Goal: Task Accomplishment & Management: Use online tool/utility

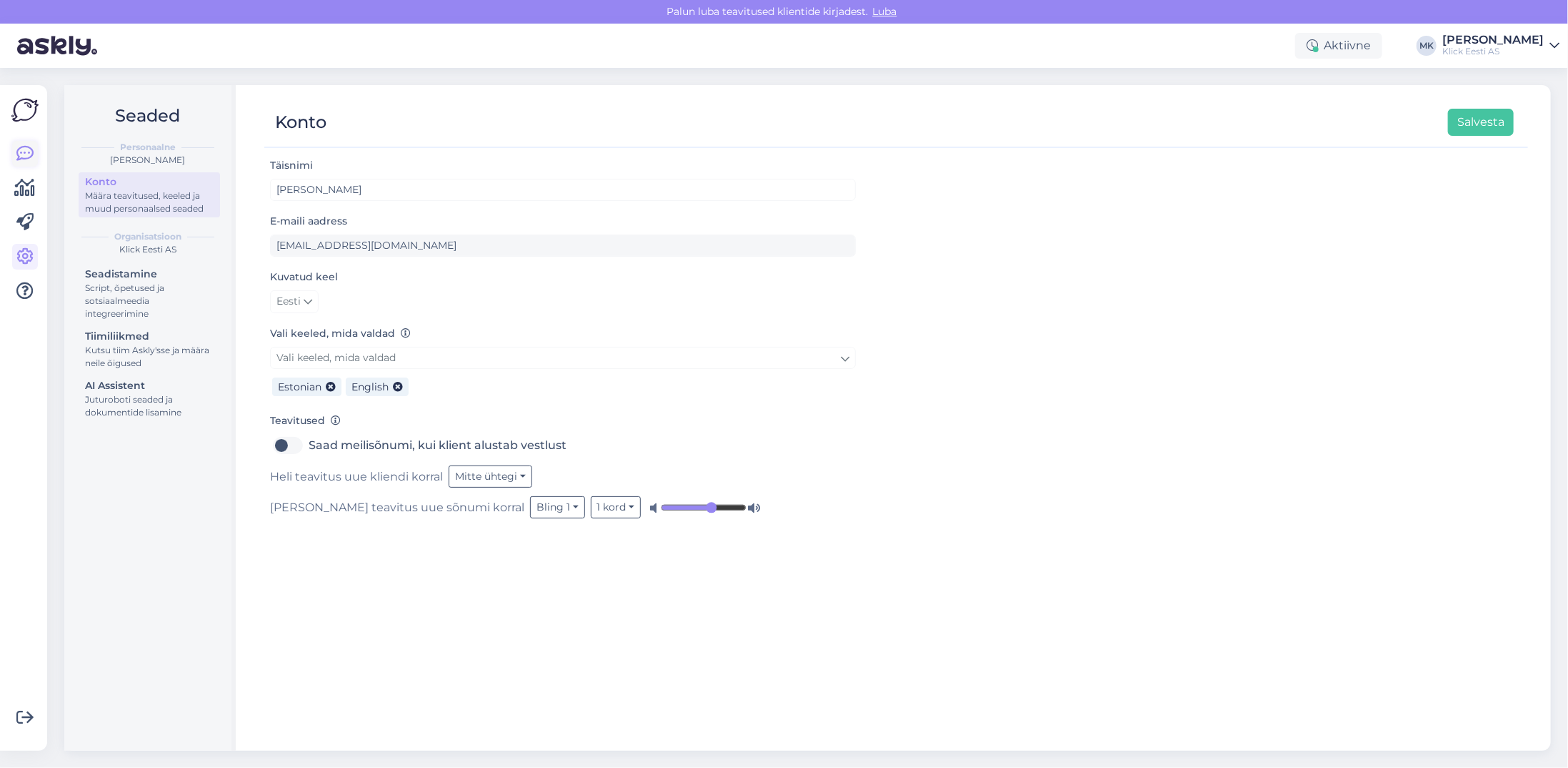
click at [27, 149] on icon at bounding box center [25, 153] width 17 height 17
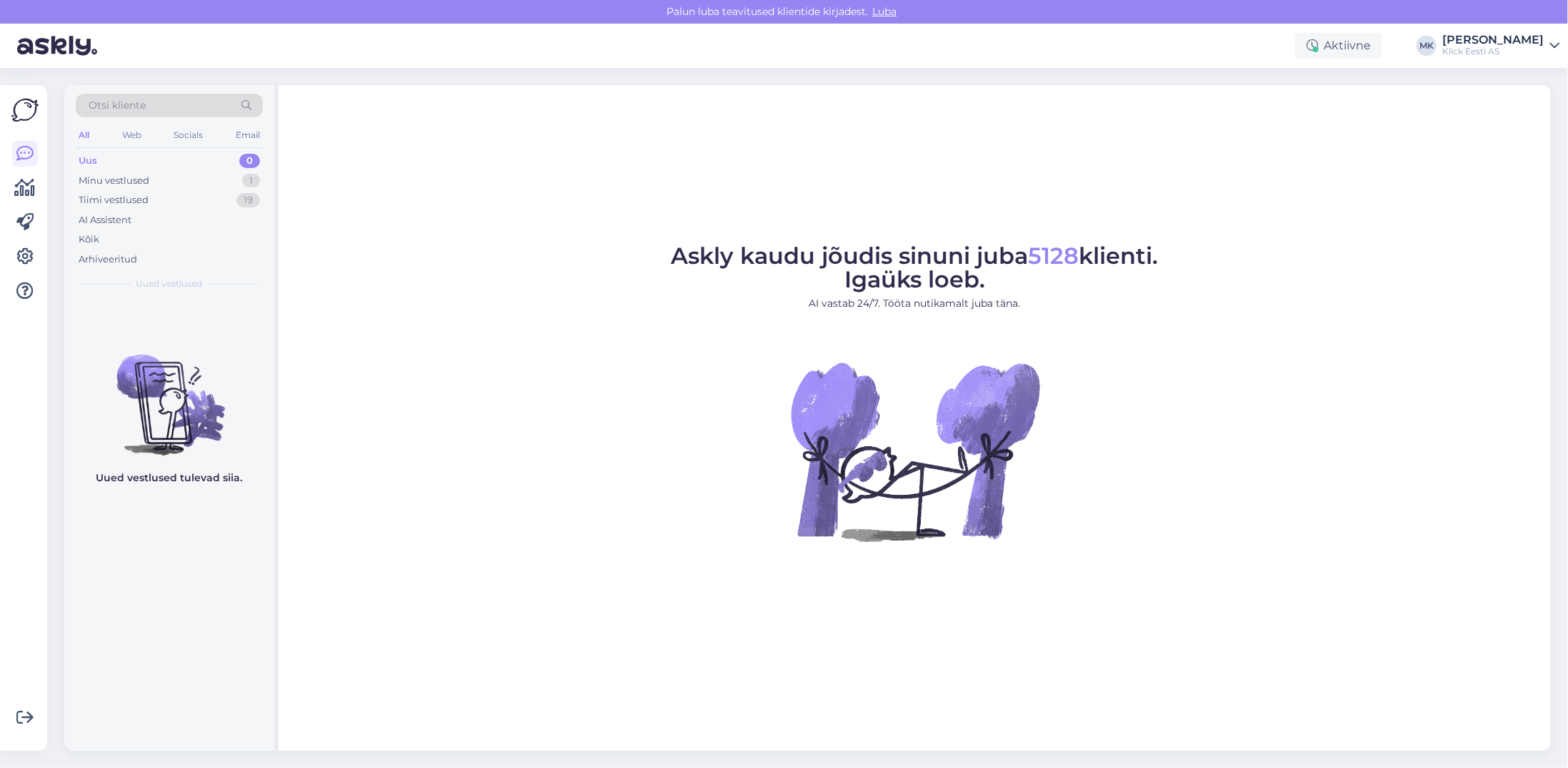
drag, startPoint x: 134, startPoint y: 105, endPoint x: 159, endPoint y: 79, distance: 36.1
click at [134, 105] on span "Otsi kliente" at bounding box center [117, 105] width 57 height 15
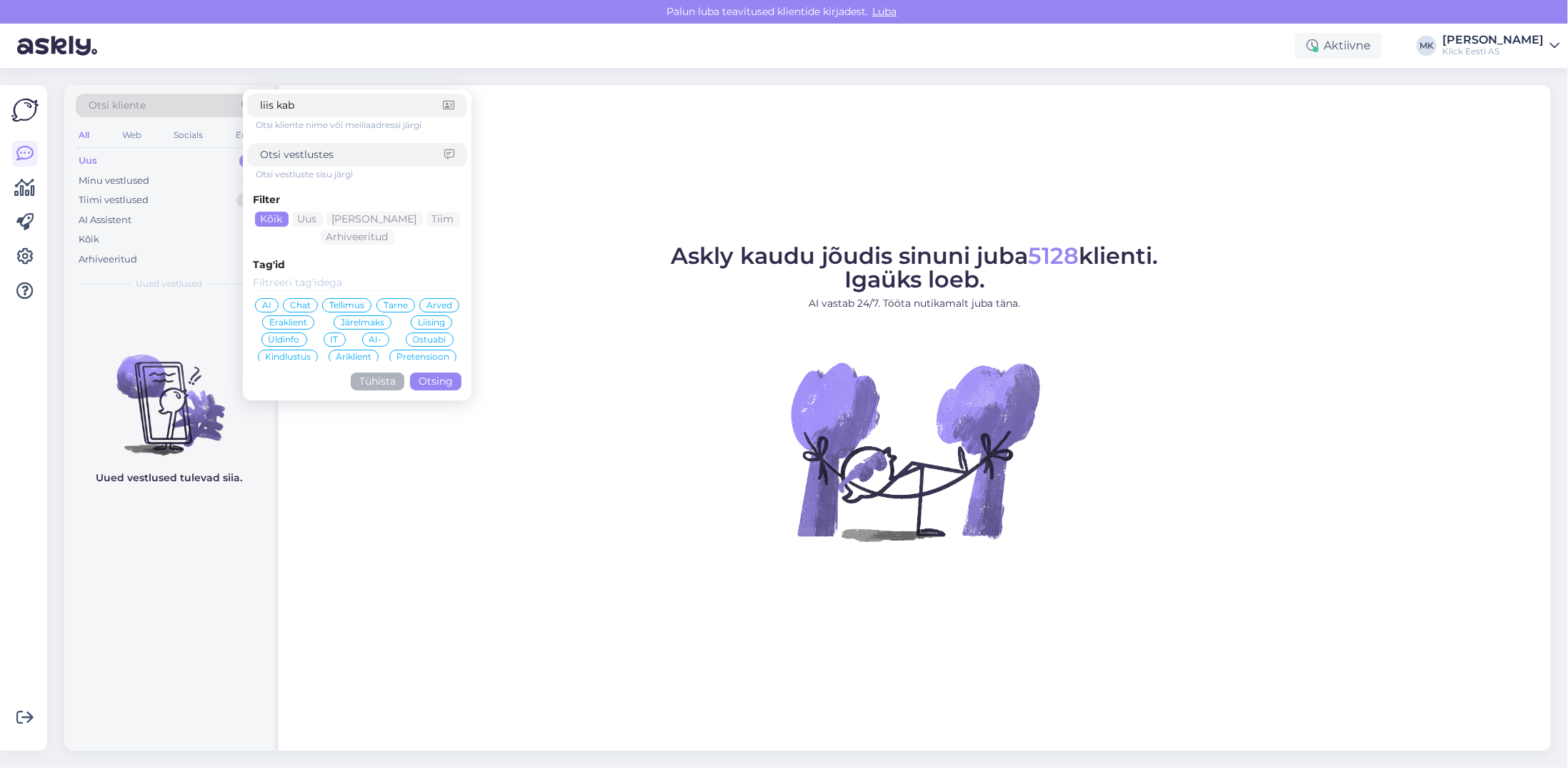
type input "liis kabe"
click button "Otsing" at bounding box center [436, 382] width 51 height 18
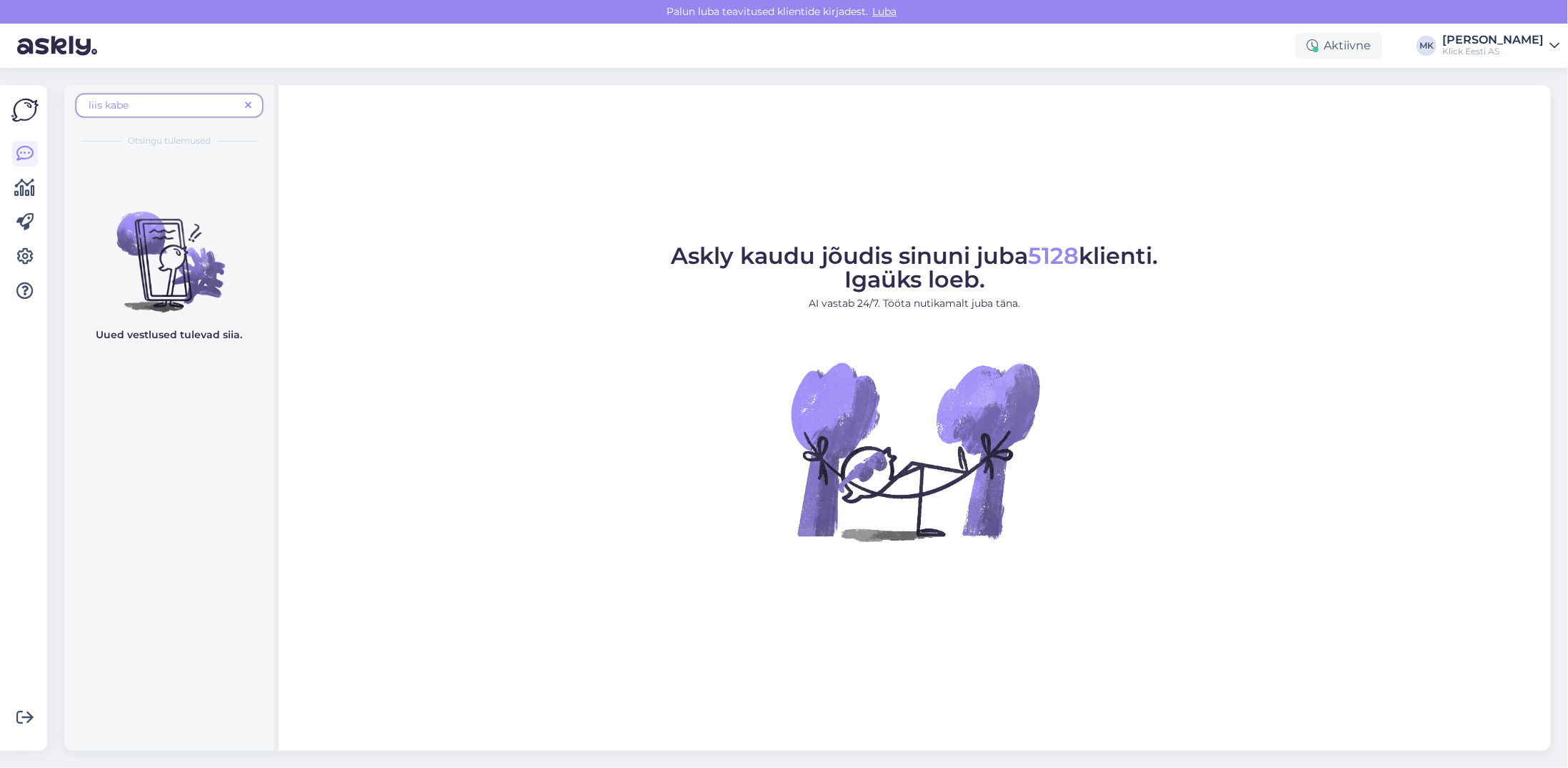
drag, startPoint x: 102, startPoint y: 104, endPoint x: 81, endPoint y: 106, distance: 21.1
click at [81, 106] on div "liis kabe" at bounding box center [170, 105] width 187 height 24
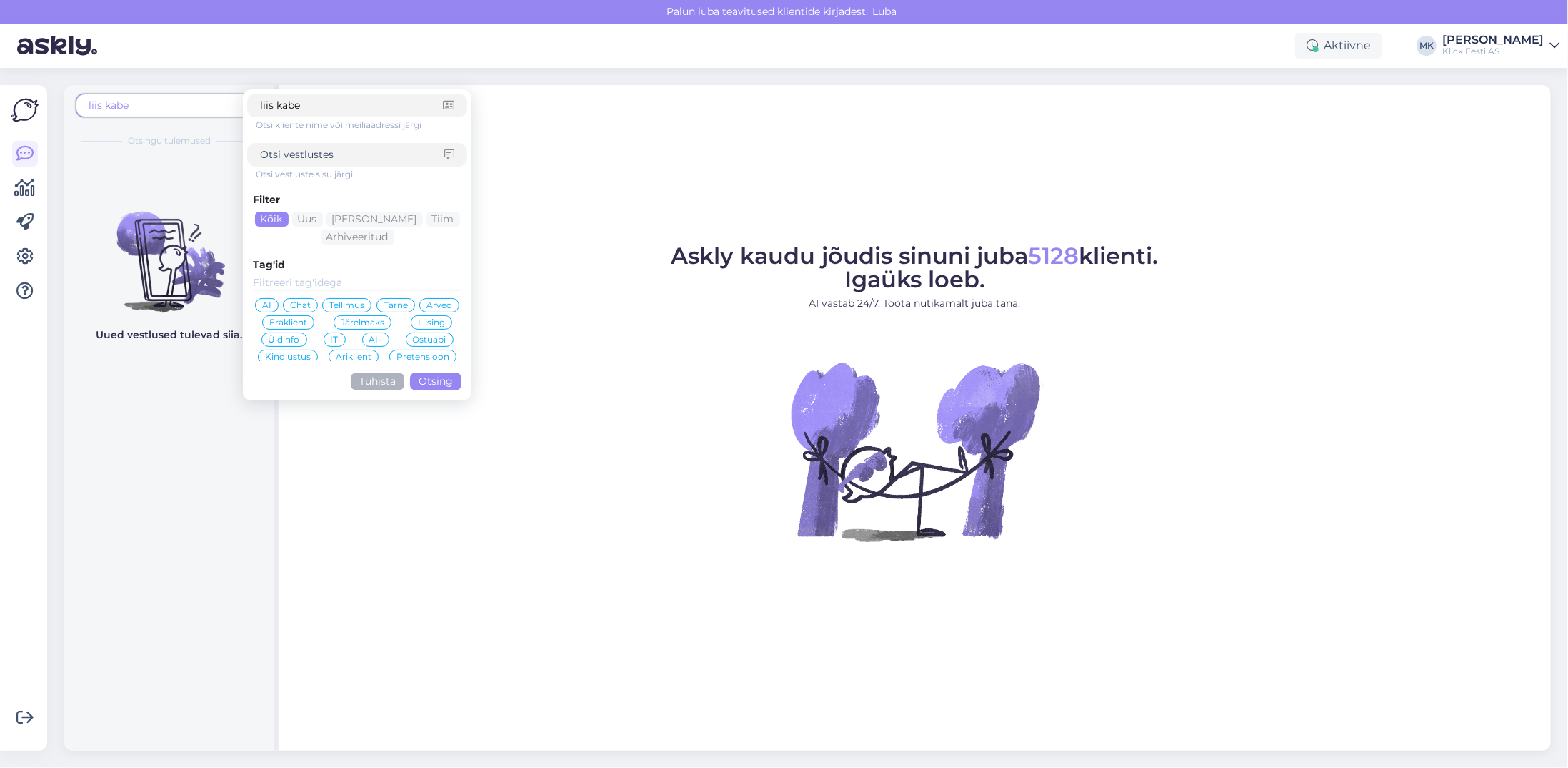
click at [100, 105] on span "liis kabe" at bounding box center [108, 105] width 40 height 13
click at [376, 380] on button "Tühista" at bounding box center [377, 382] width 53 height 18
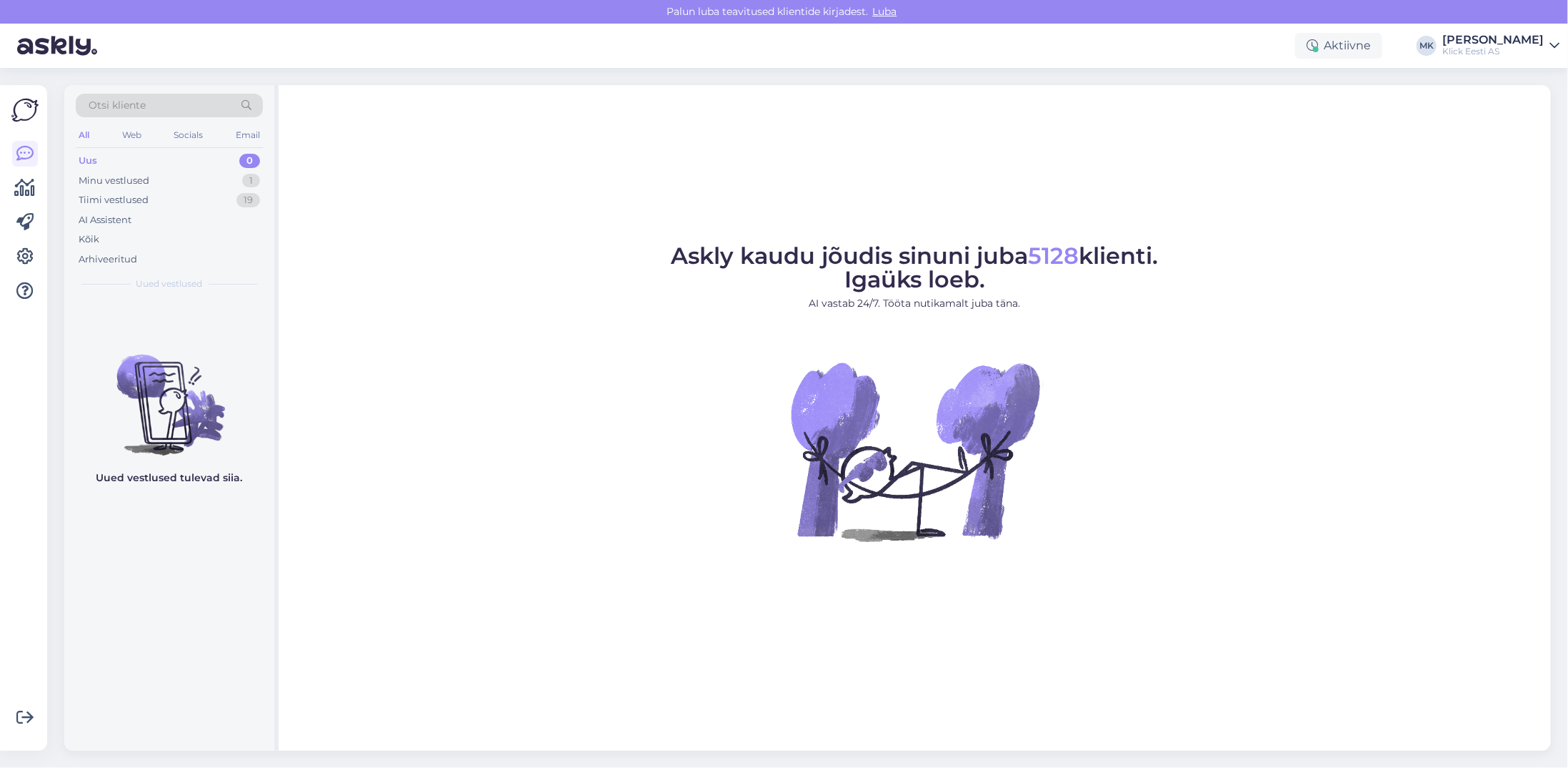
click at [131, 103] on span "Otsi kliente" at bounding box center [117, 105] width 57 height 15
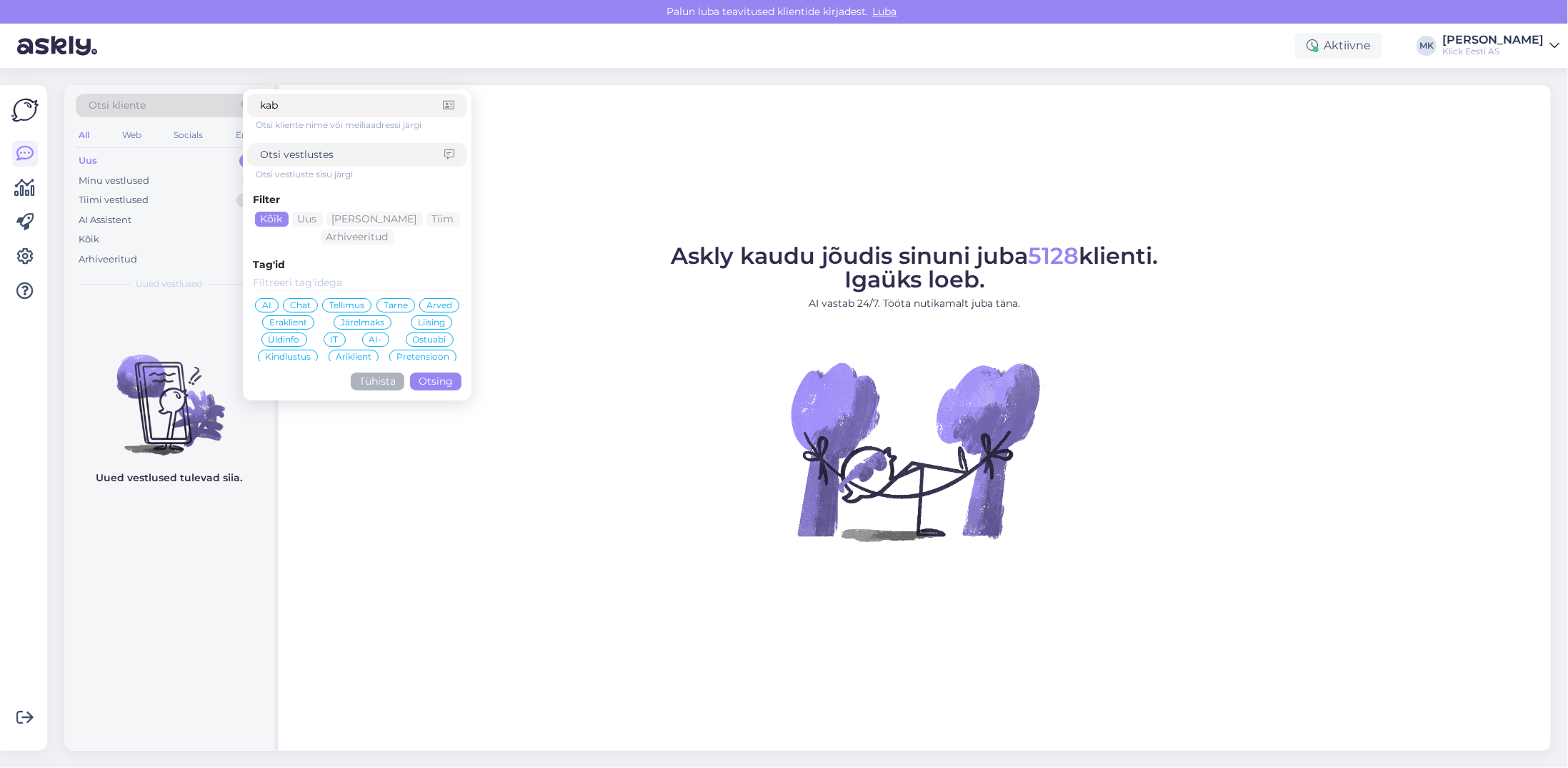
type input "kabe"
click button "Otsing" at bounding box center [436, 382] width 51 height 18
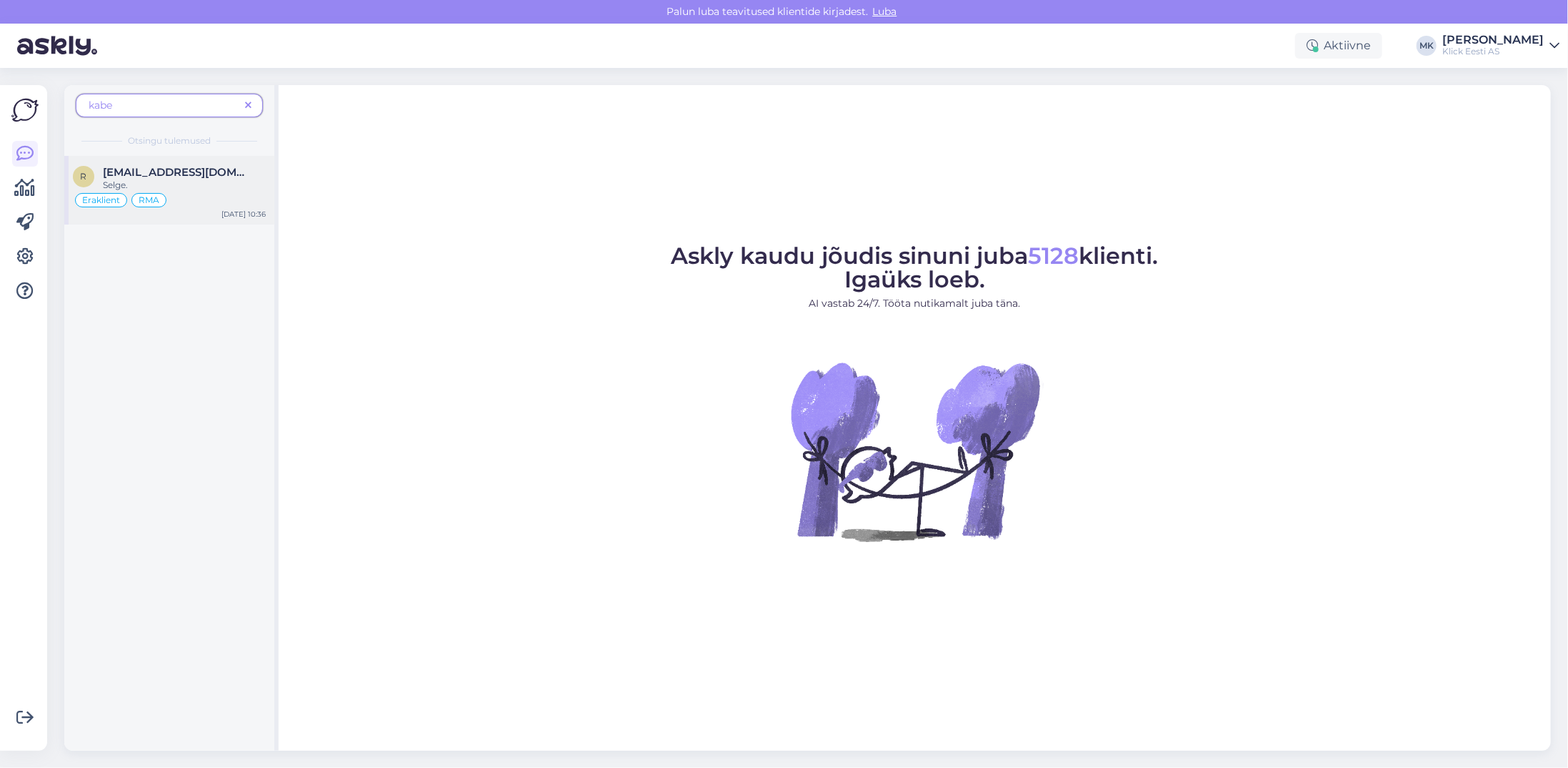
click at [189, 166] on span "[EMAIL_ADDRESS][DOMAIN_NAME]" at bounding box center [176, 172] width 149 height 13
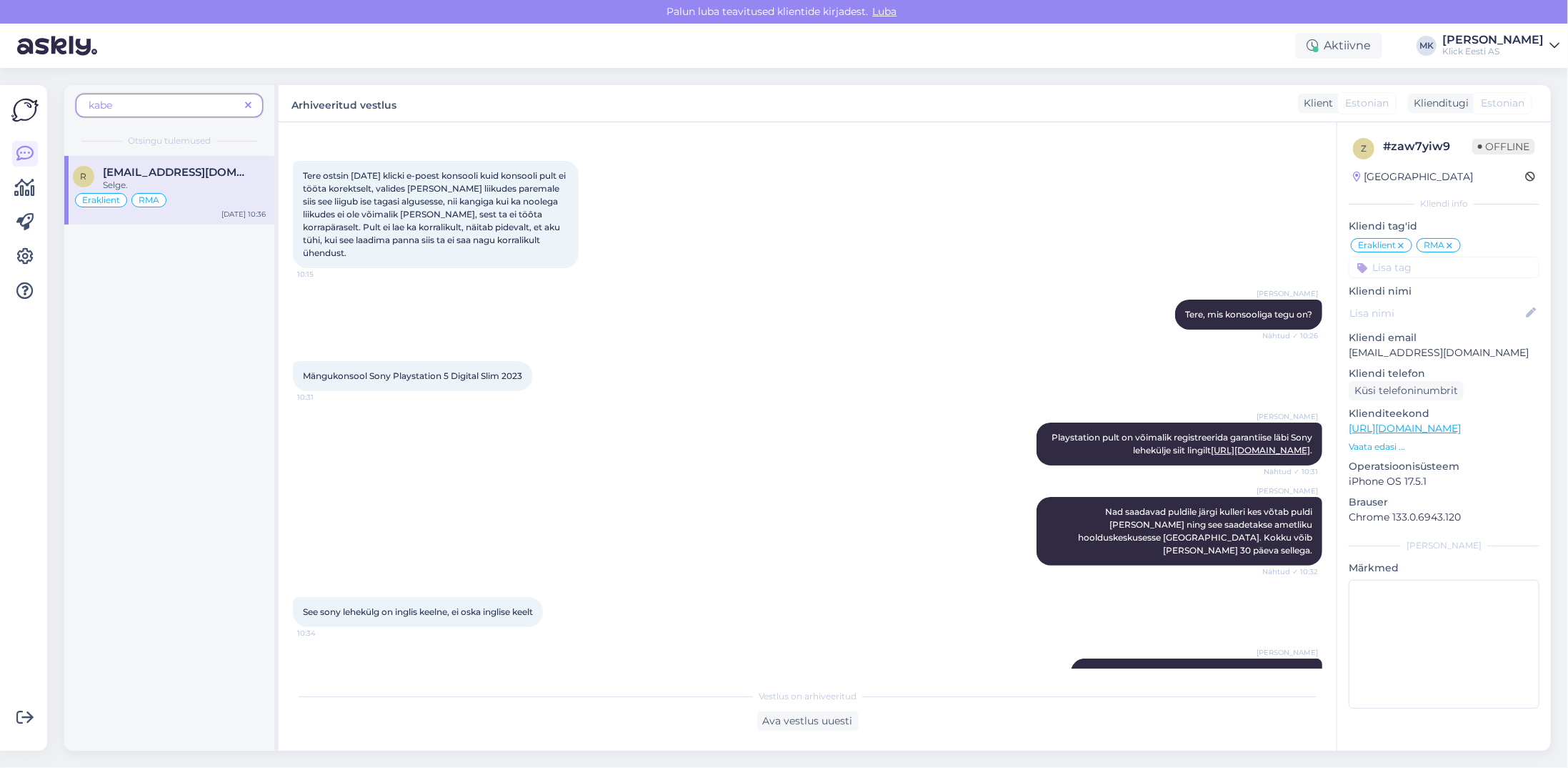
scroll to position [71, 0]
